Goal: Information Seeking & Learning: Learn about a topic

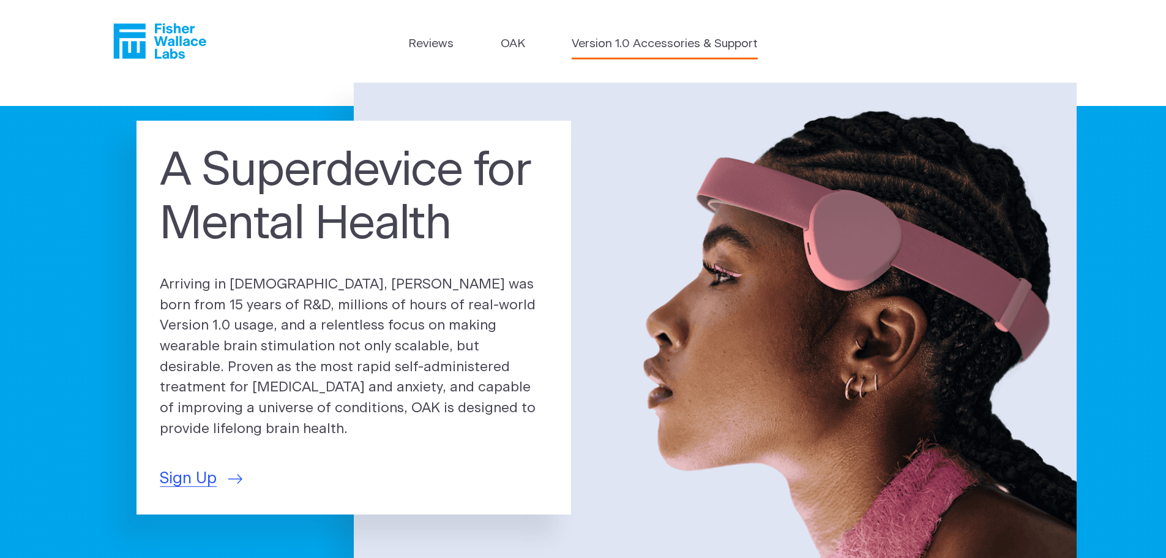
click at [618, 48] on link "Version 1.0 Accessories & Support" at bounding box center [665, 45] width 186 height 18
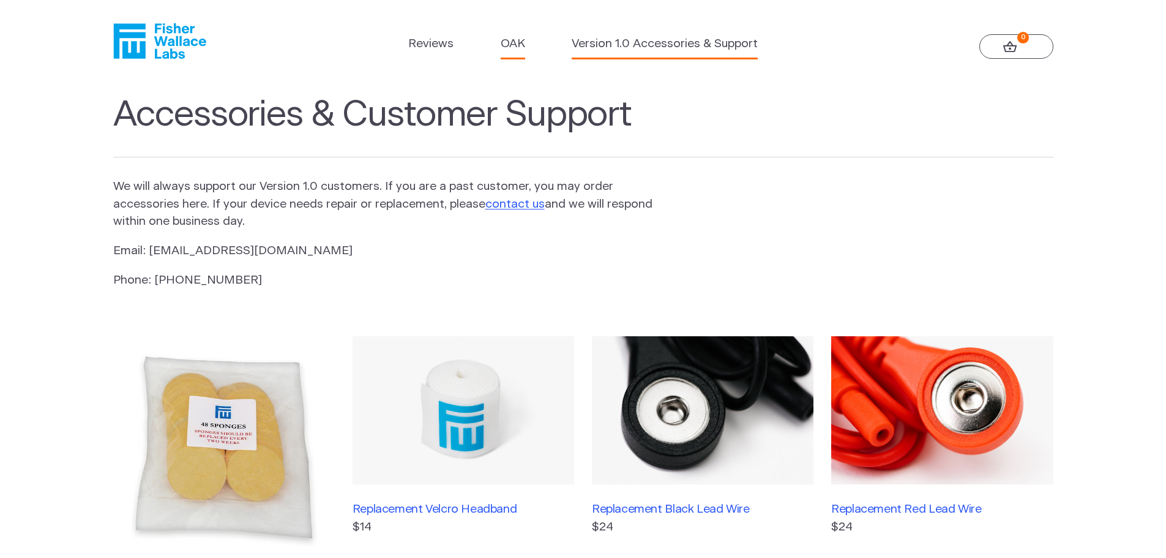
click at [508, 44] on link "OAK" at bounding box center [513, 45] width 24 height 18
